Goal: Find contact information: Find contact information

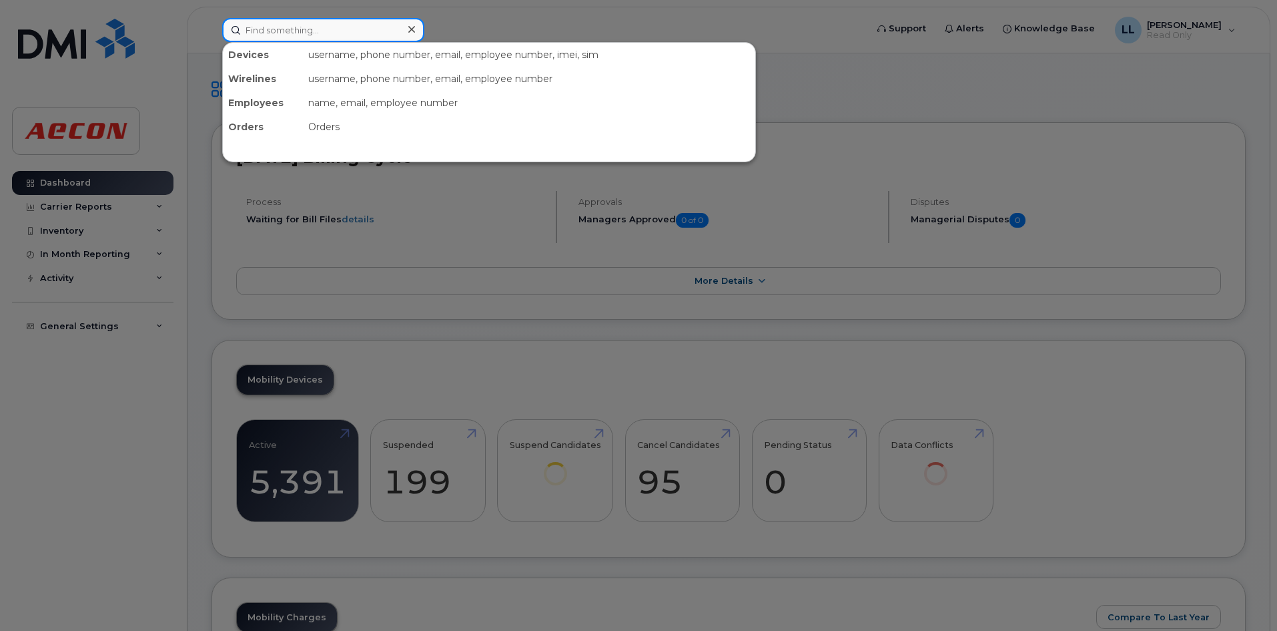
click at [308, 23] on input at bounding box center [323, 30] width 202 height 24
paste input "5192813696"
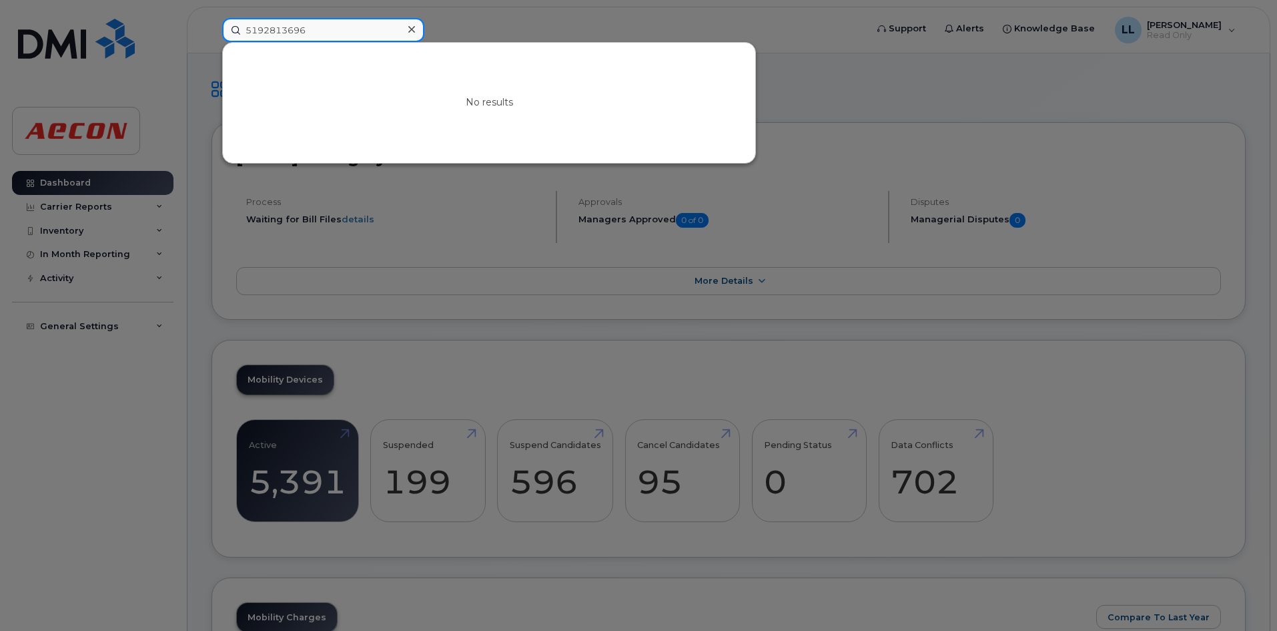
click at [262, 30] on input "5192813696" at bounding box center [323, 30] width 202 height 24
click at [852, 152] on div at bounding box center [638, 315] width 1277 height 631
click at [328, 30] on input "5192813696" at bounding box center [323, 30] width 202 height 24
drag, startPoint x: 327, startPoint y: 31, endPoint x: 211, endPoint y: 35, distance: 116.2
click at [212, 35] on div "5192813696 No results" at bounding box center [540, 30] width 657 height 24
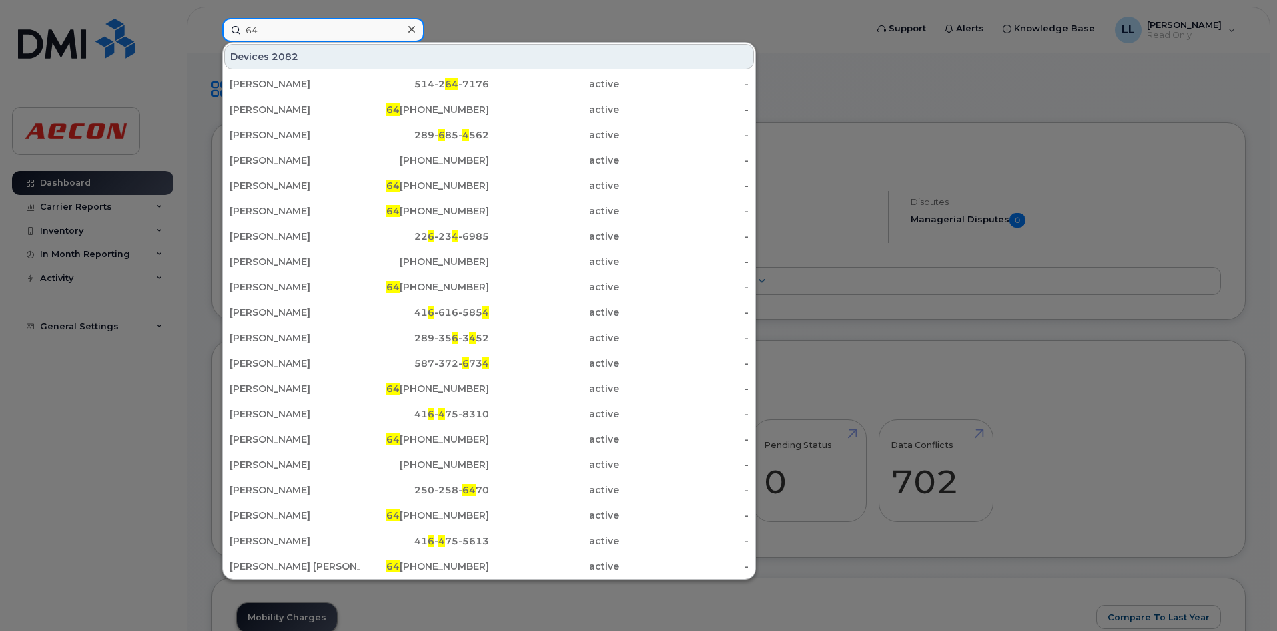
type input "6"
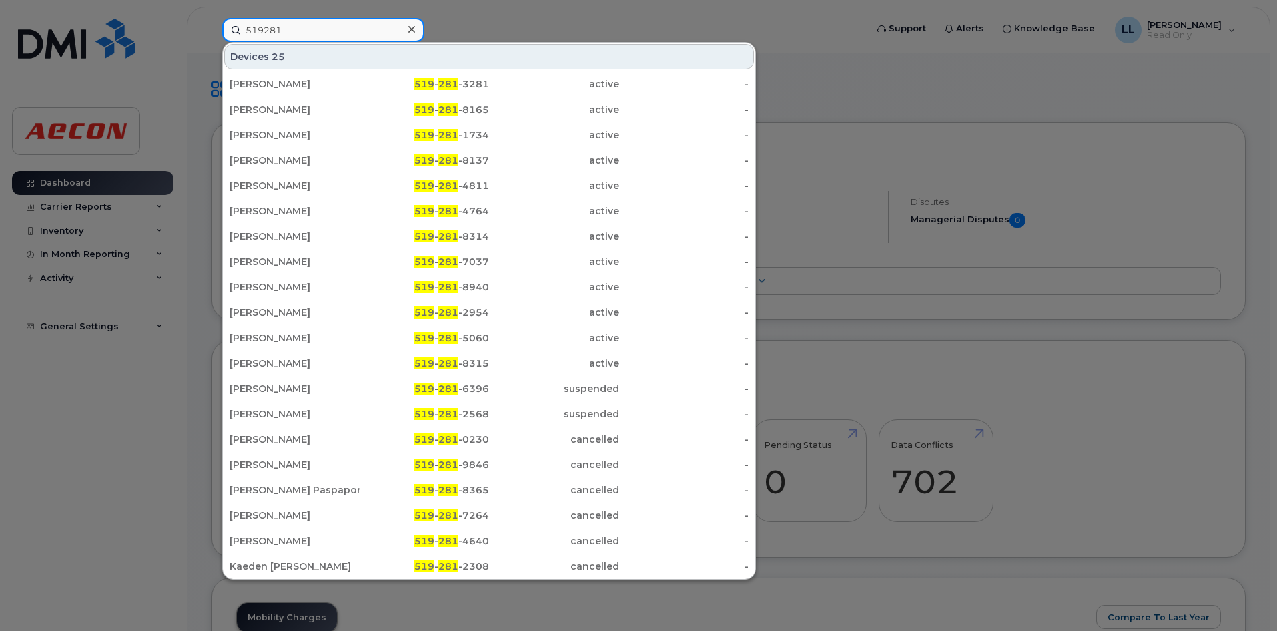
type input "519281"
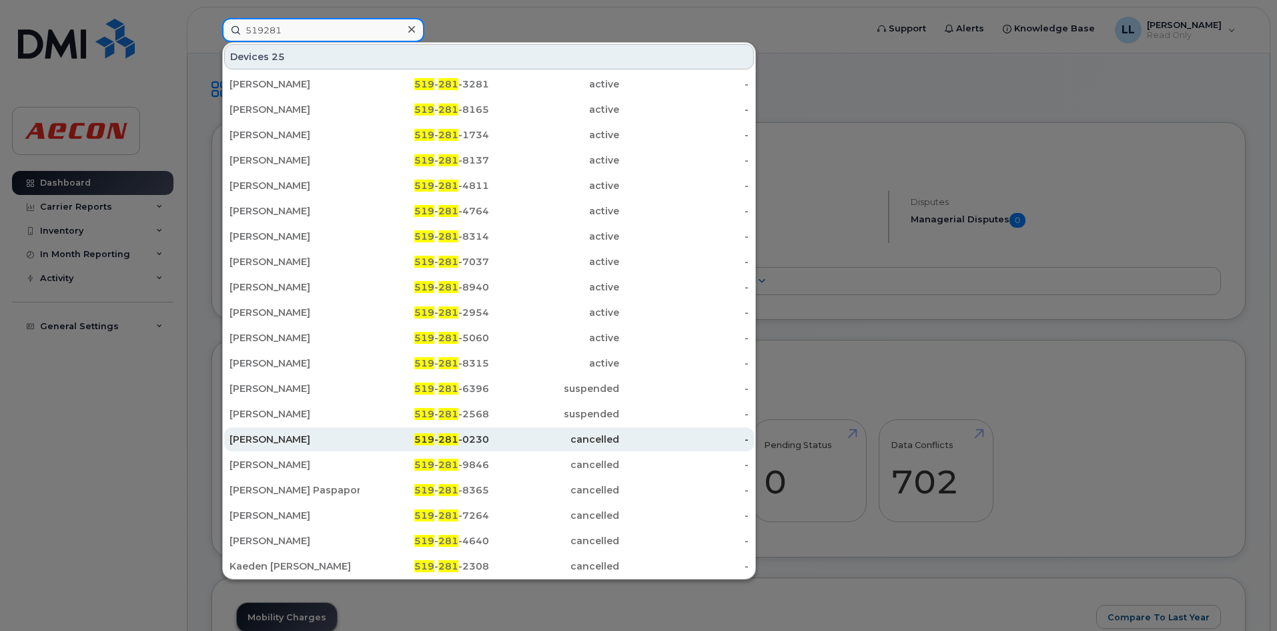
scroll to position [1, 0]
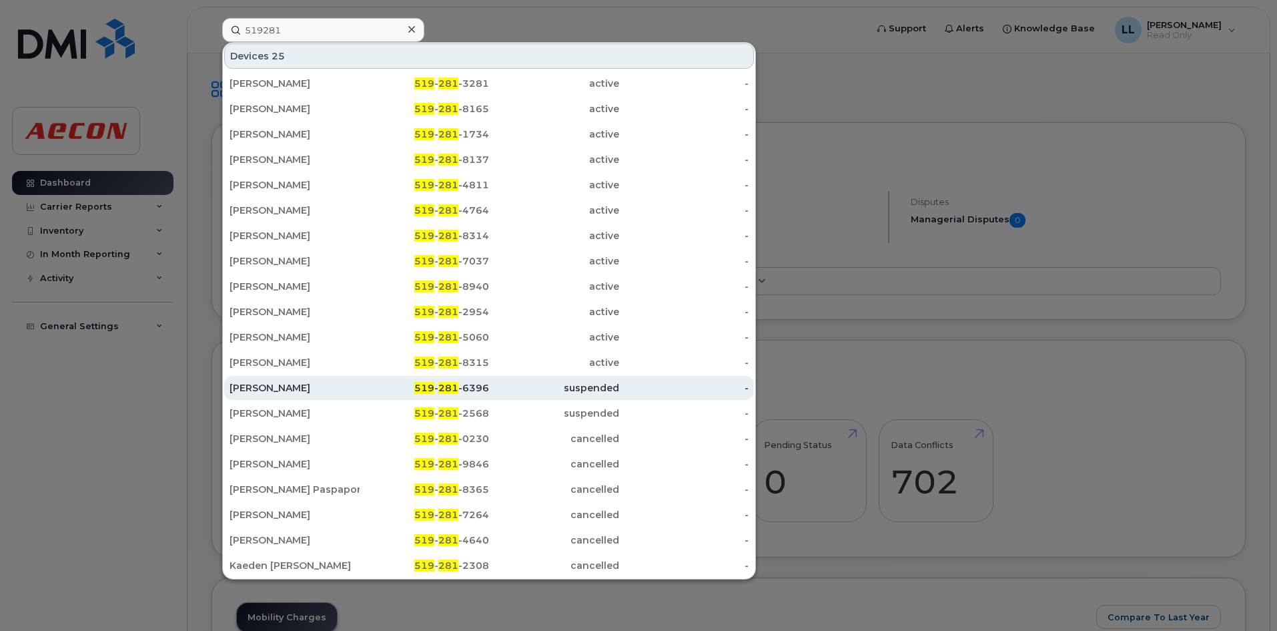
click at [345, 386] on div "Garry Keating" at bounding box center [295, 387] width 130 height 13
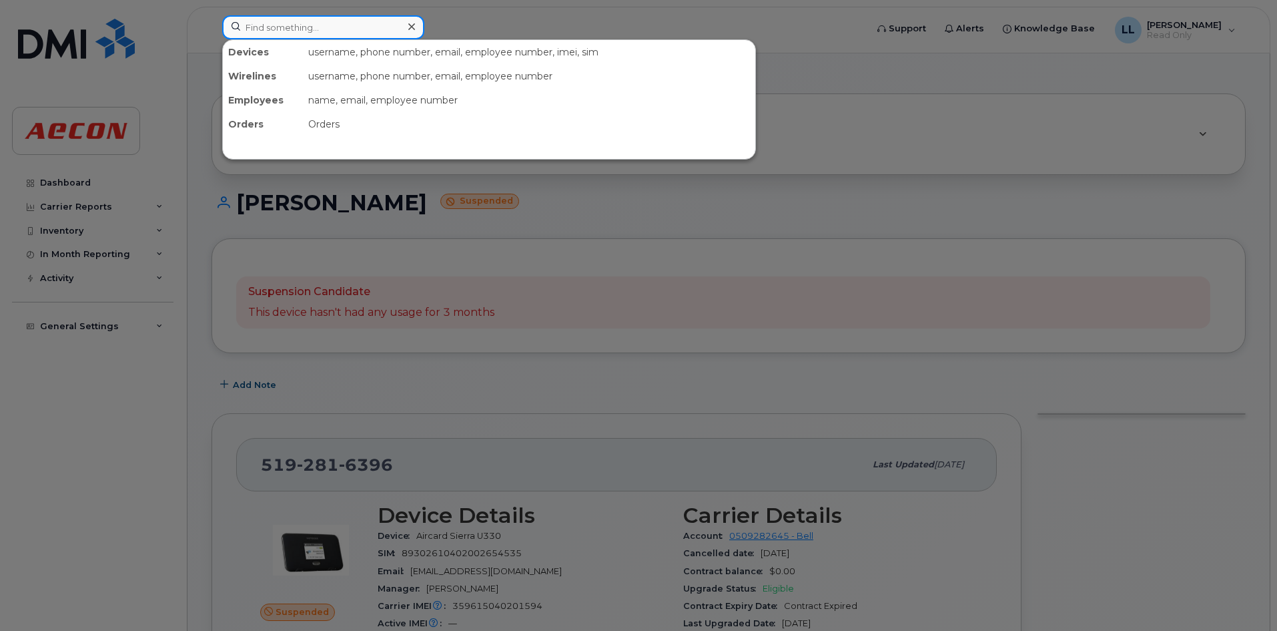
click at [273, 23] on input at bounding box center [323, 27] width 202 height 24
click at [921, 215] on div at bounding box center [638, 315] width 1277 height 631
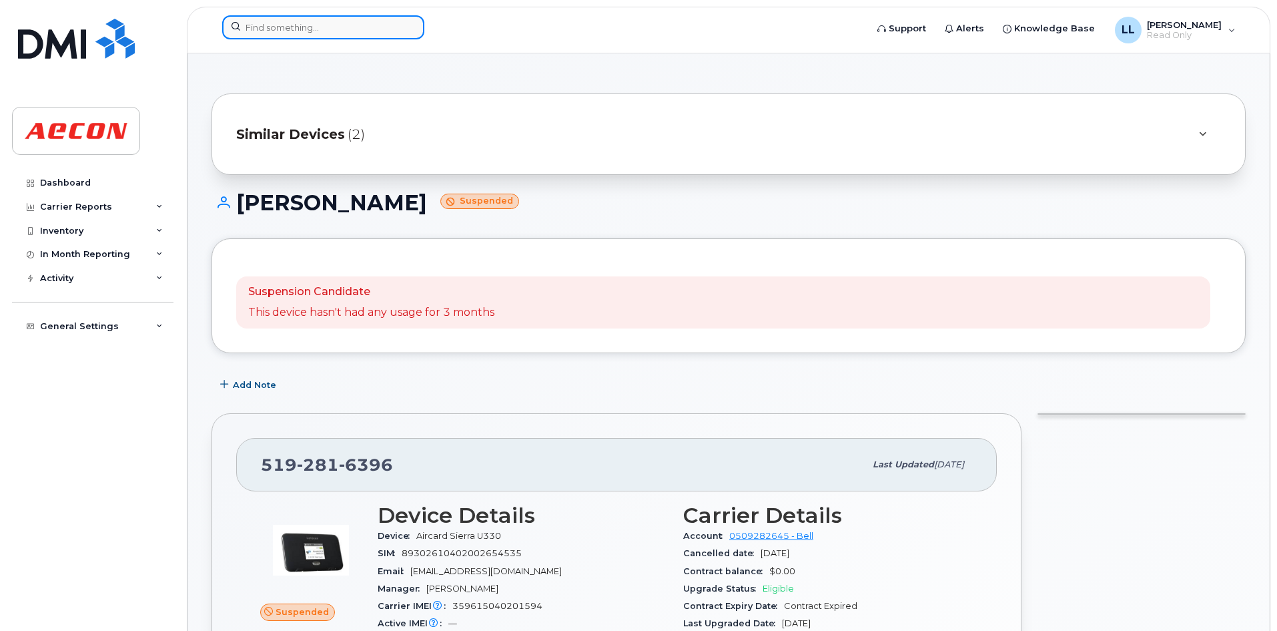
click at [363, 29] on input at bounding box center [323, 27] width 202 height 24
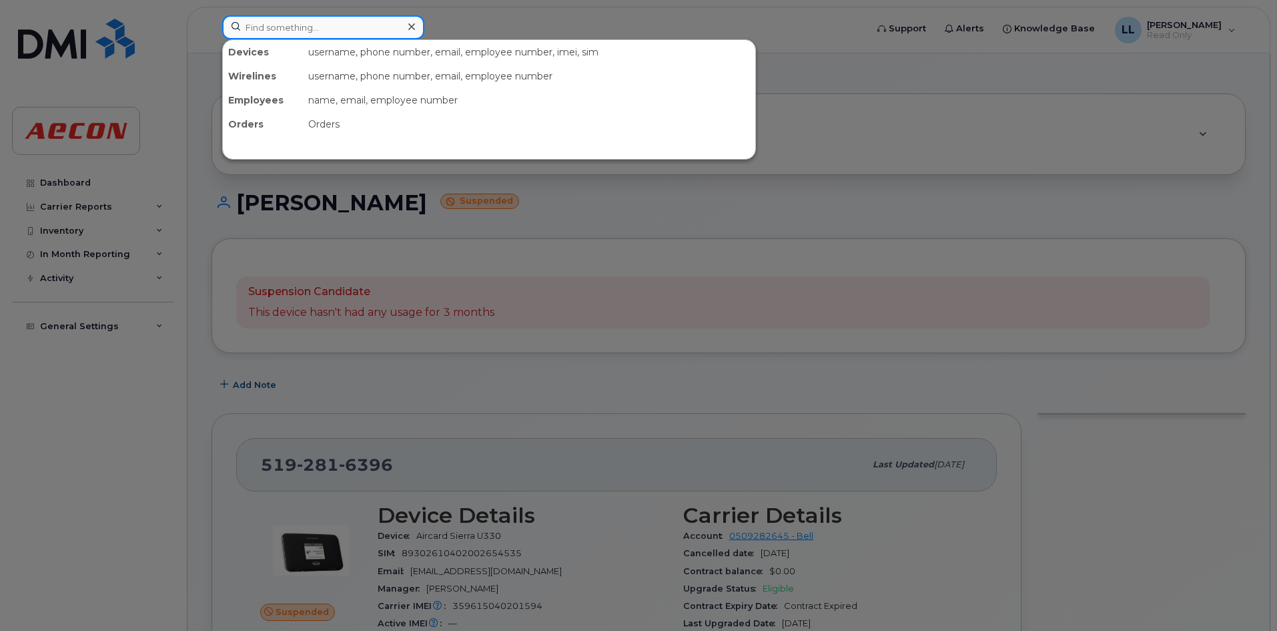
paste input "[PERSON_NAME]"
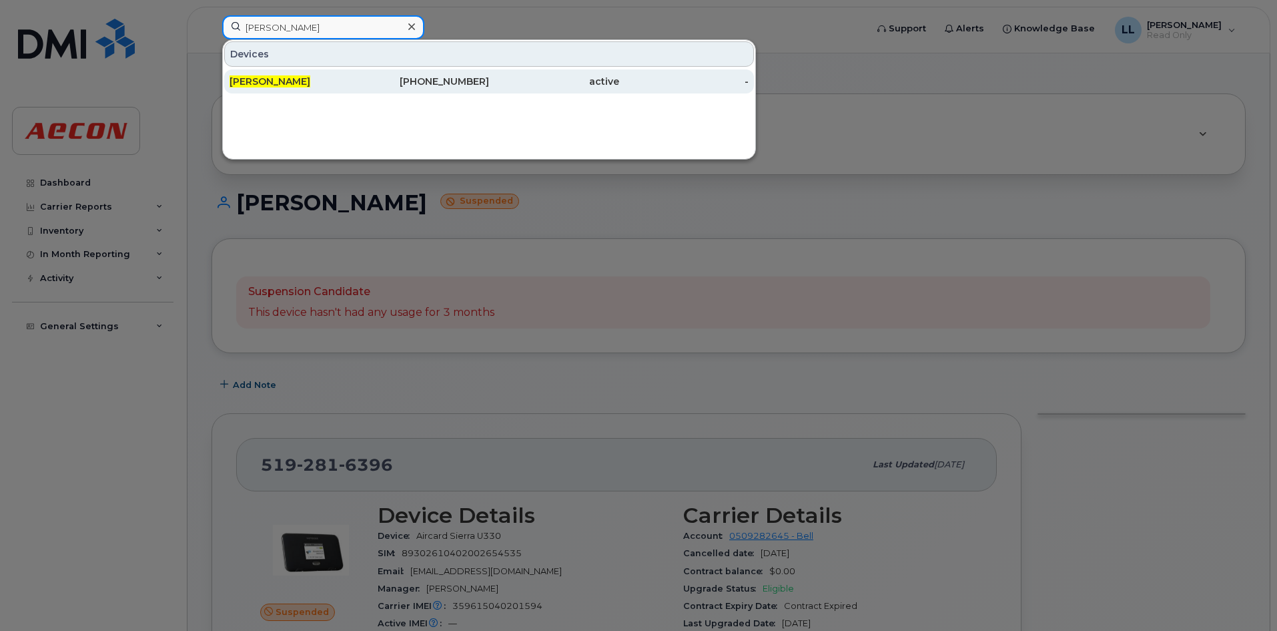
type input "[PERSON_NAME]"
click at [366, 79] on div "226-542-2385" at bounding box center [425, 81] width 130 height 13
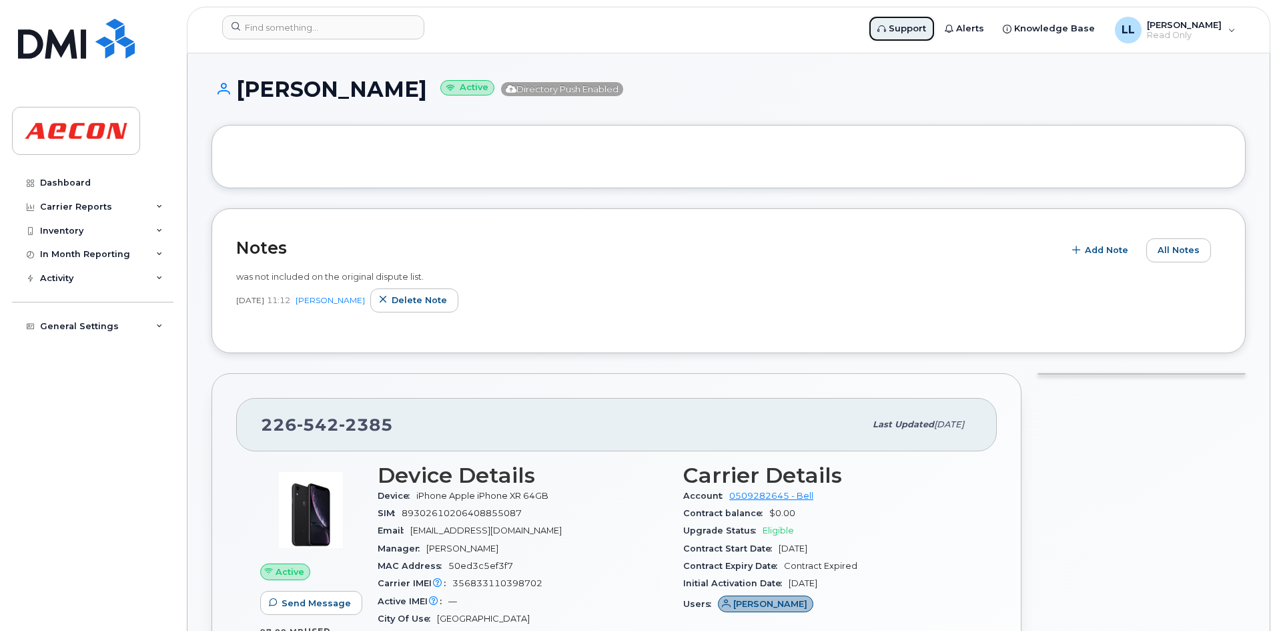
click at [926, 25] on span "Support" at bounding box center [907, 28] width 37 height 13
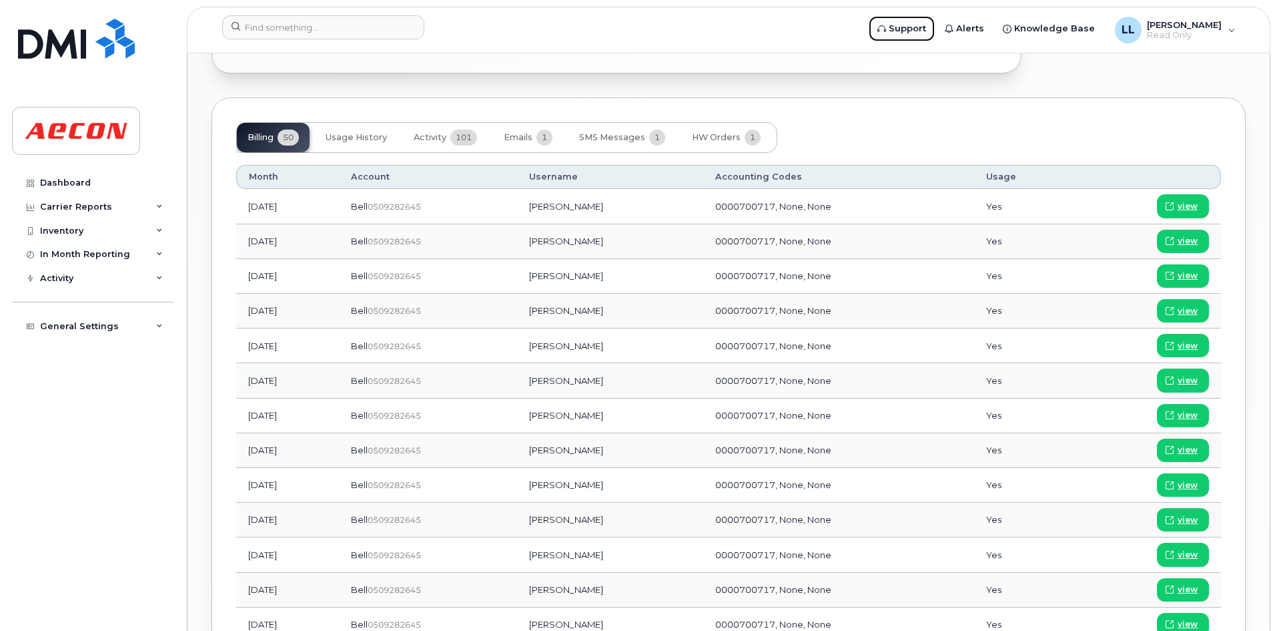
scroll to position [934, 0]
